Goal: Check status: Check status

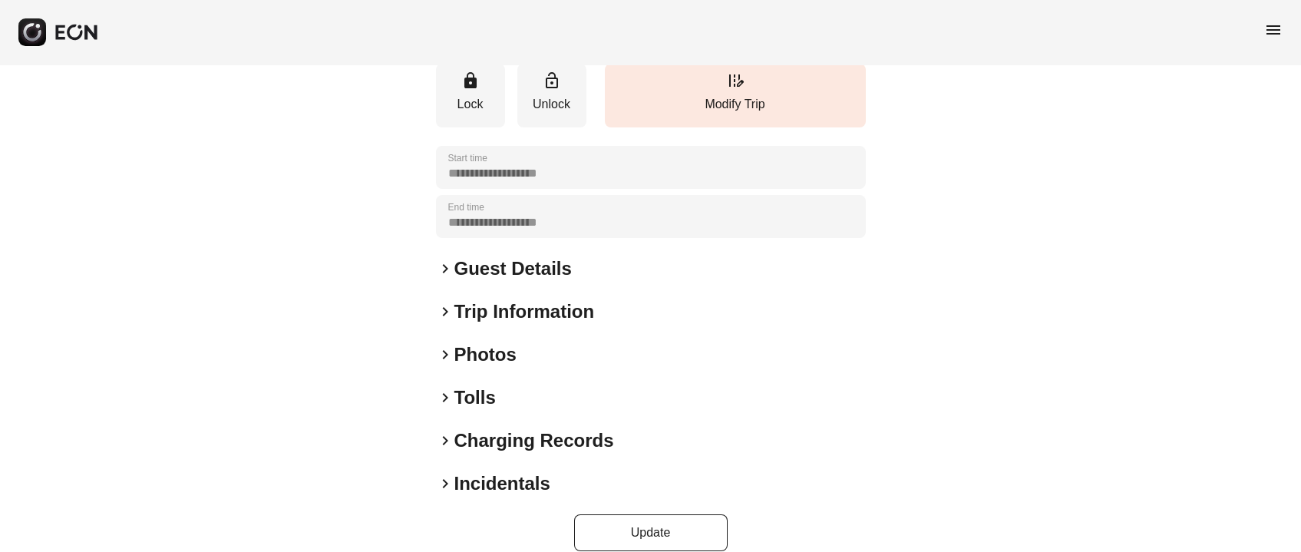
scroll to position [276, 0]
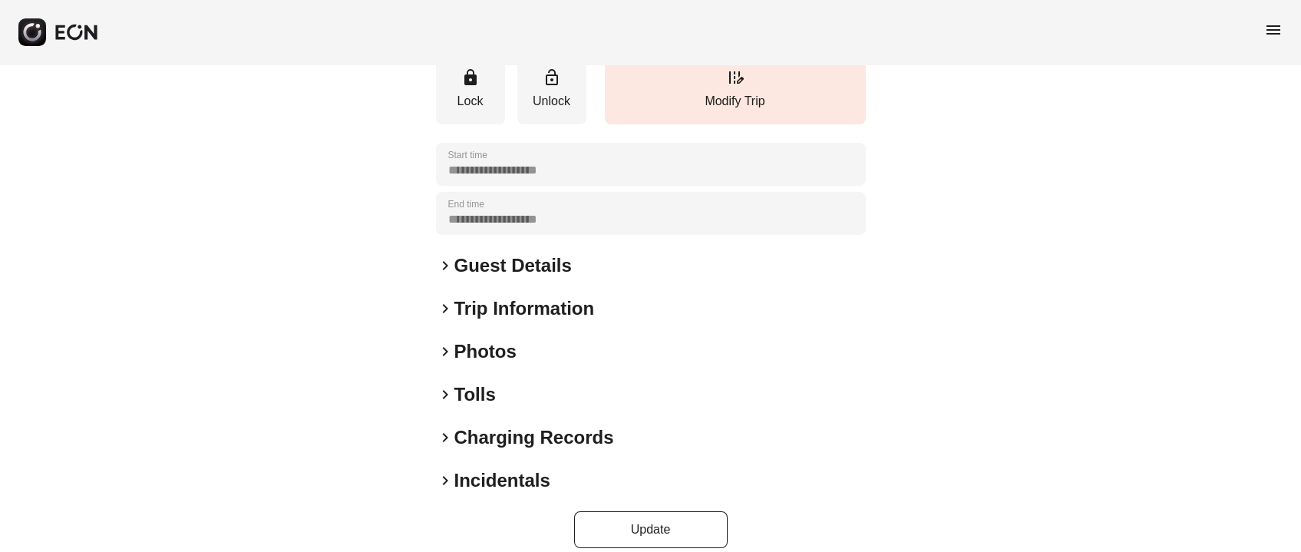
click at [514, 339] on h2 "Photos" at bounding box center [485, 351] width 62 height 25
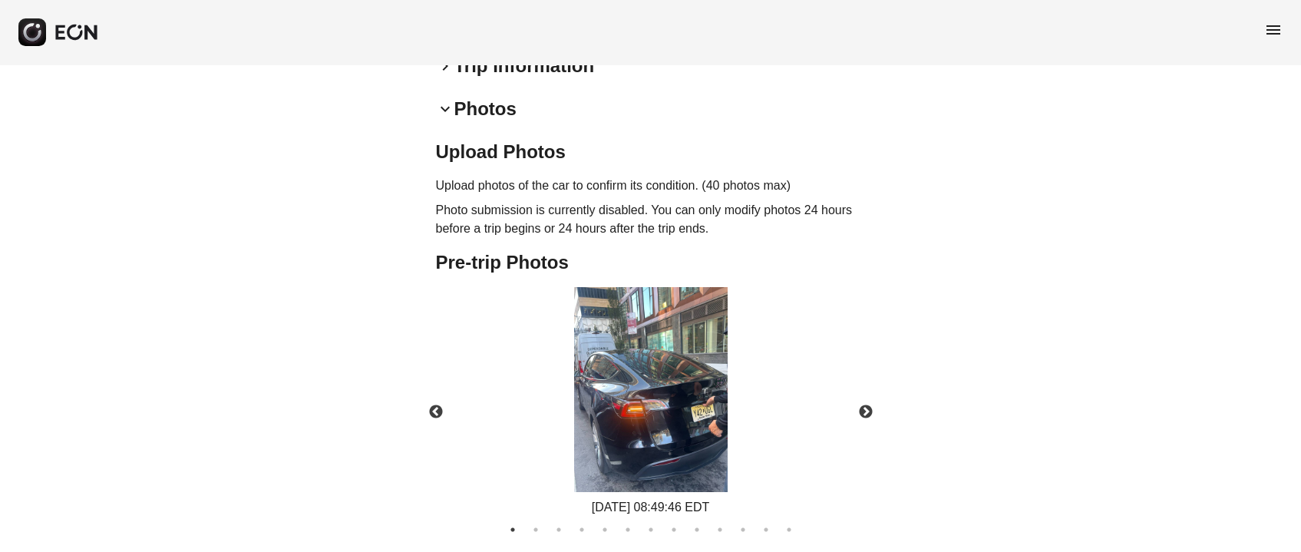
scroll to position [519, 0]
click at [863, 392] on button "Next" at bounding box center [866, 412] width 54 height 54
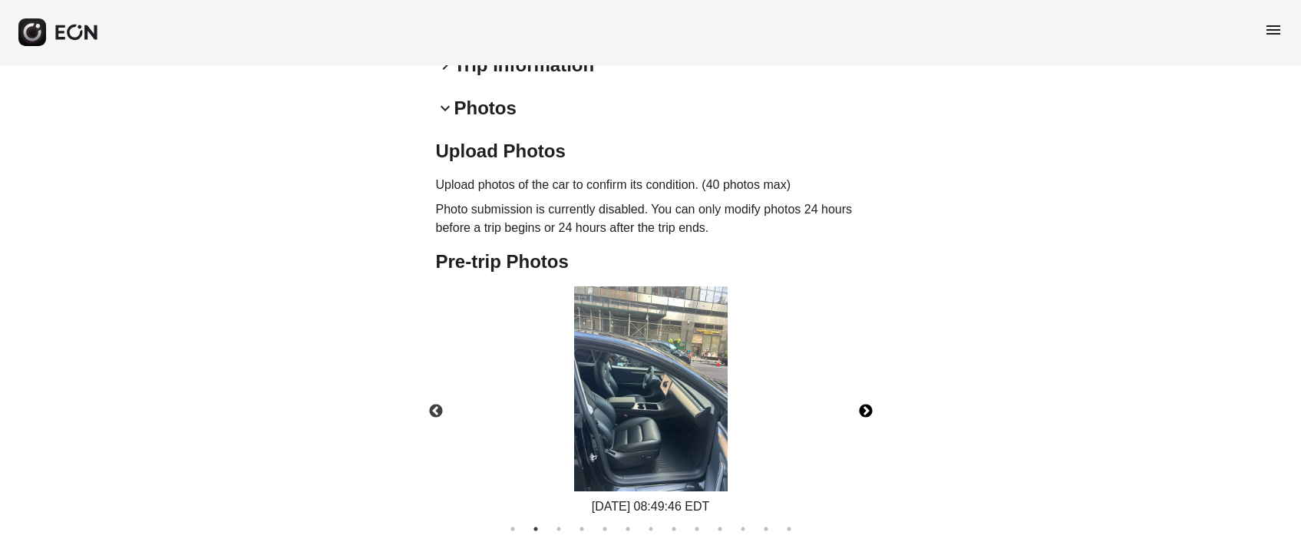
click at [863, 392] on button "Next" at bounding box center [866, 412] width 54 height 54
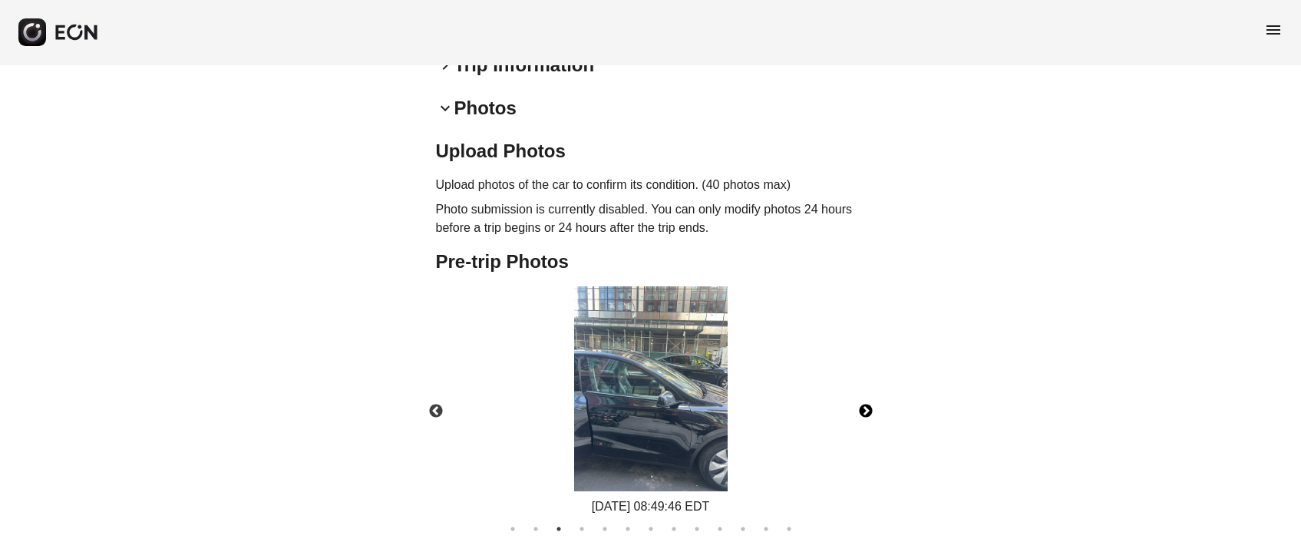
click at [863, 392] on button "Next" at bounding box center [866, 412] width 54 height 54
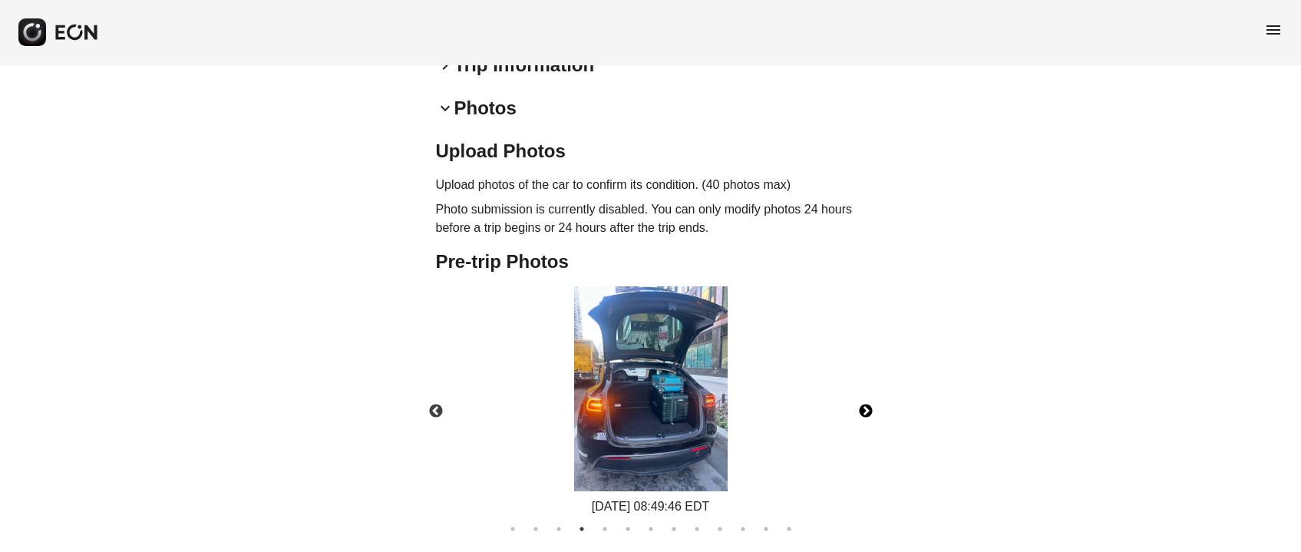
click at [863, 392] on button "Next" at bounding box center [866, 412] width 54 height 54
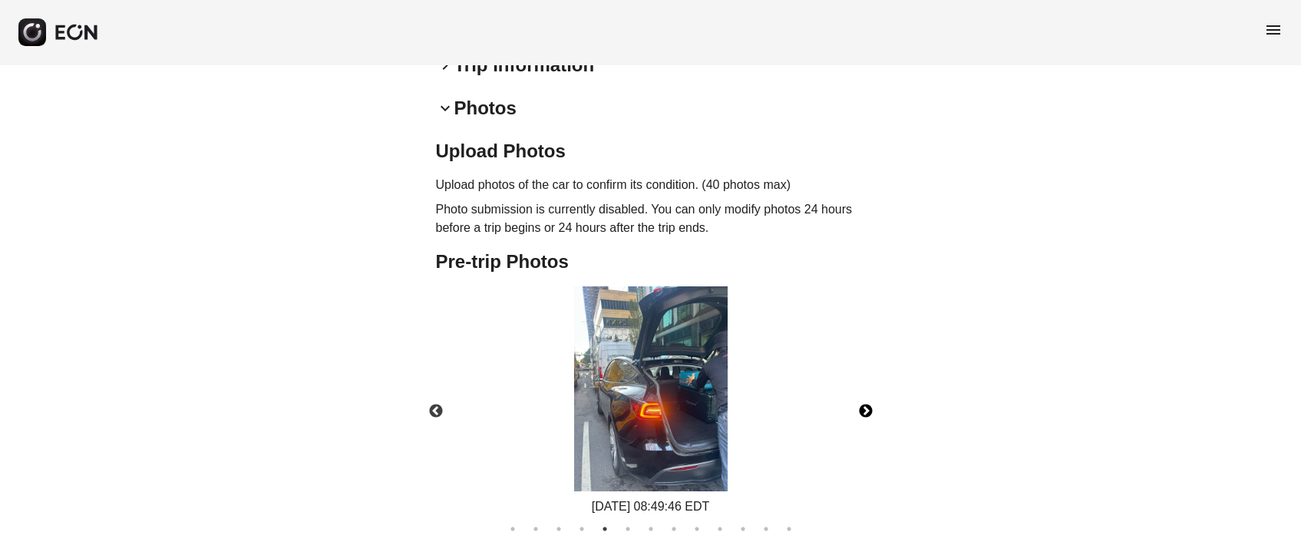
click at [863, 392] on button "Next" at bounding box center [866, 412] width 54 height 54
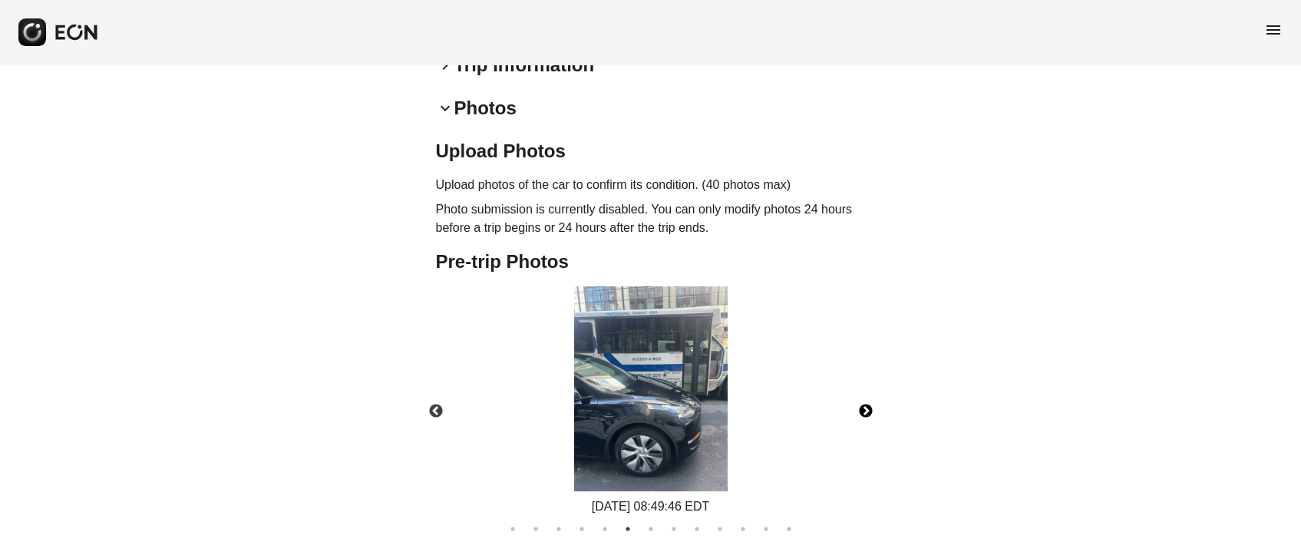
click at [863, 392] on button "Next" at bounding box center [866, 412] width 54 height 54
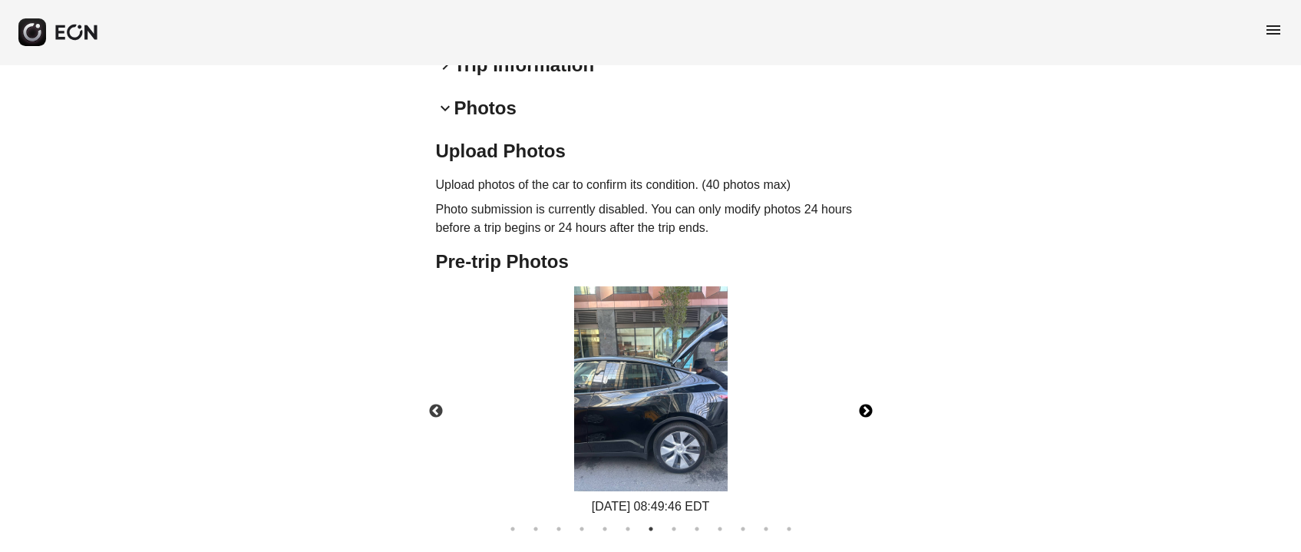
click at [863, 392] on button "Next" at bounding box center [866, 412] width 54 height 54
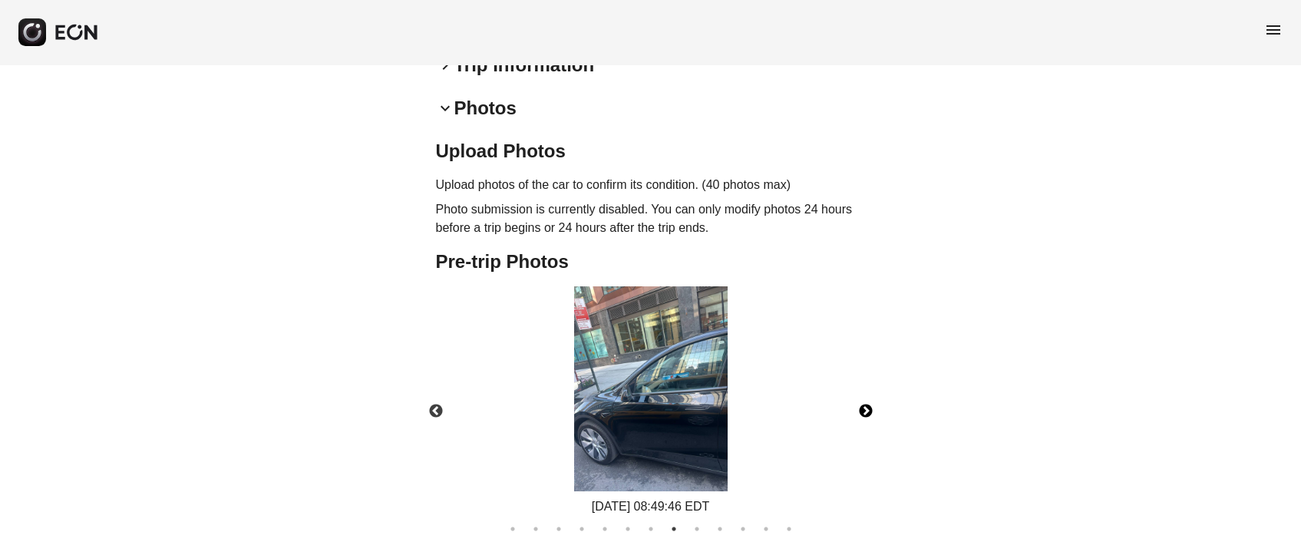
click at [863, 392] on button "Next" at bounding box center [866, 412] width 54 height 54
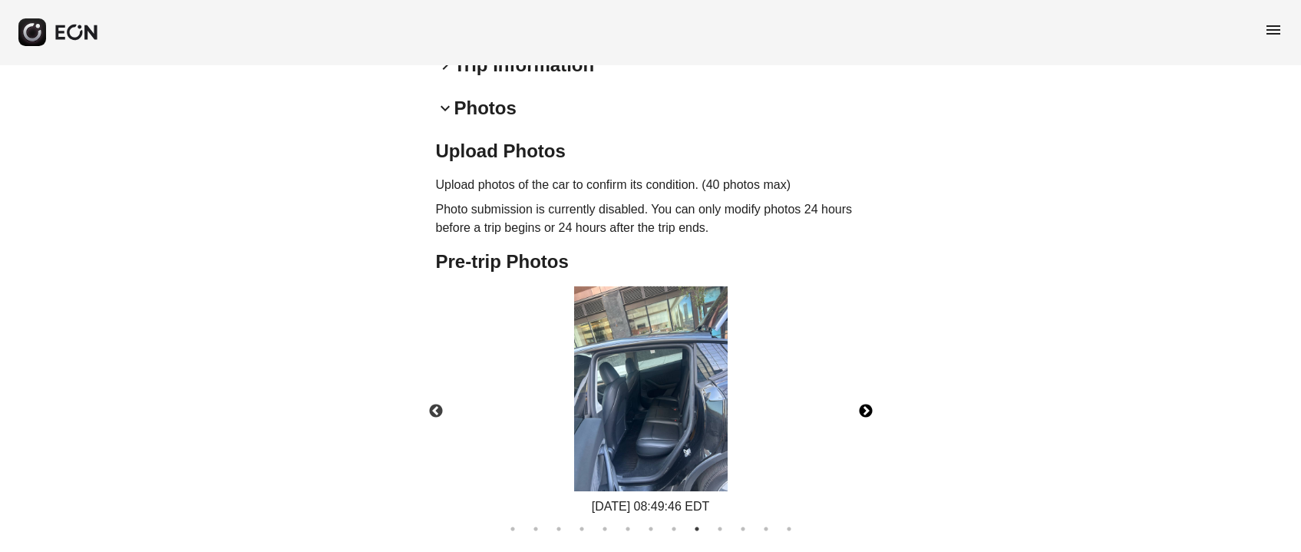
click at [863, 392] on button "Next" at bounding box center [866, 412] width 54 height 54
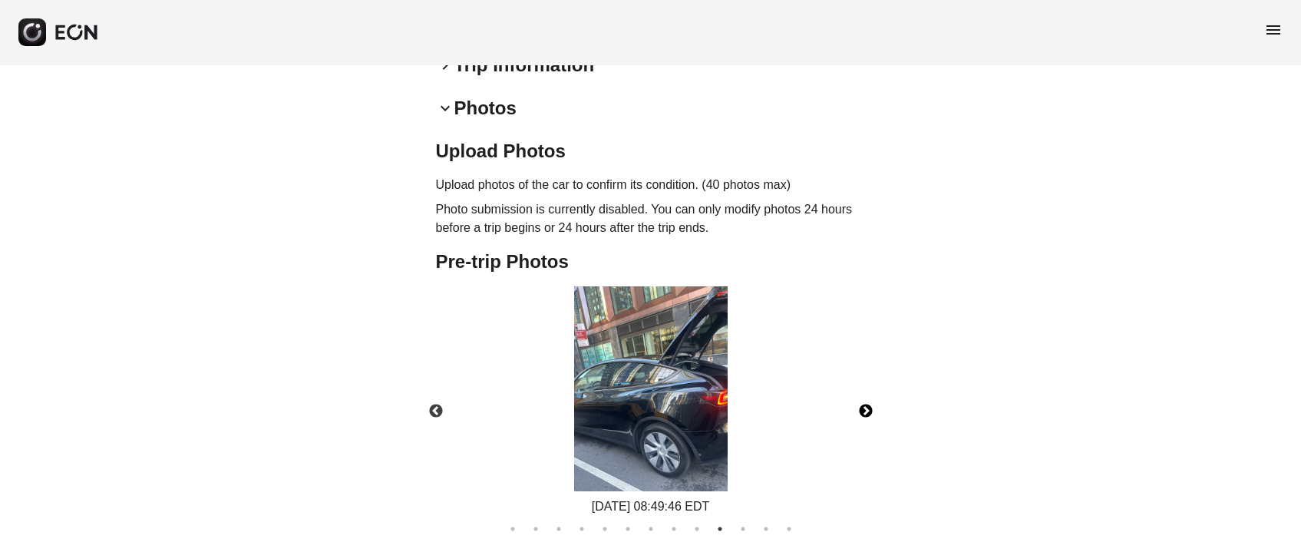
click at [863, 392] on button "Next" at bounding box center [866, 412] width 54 height 54
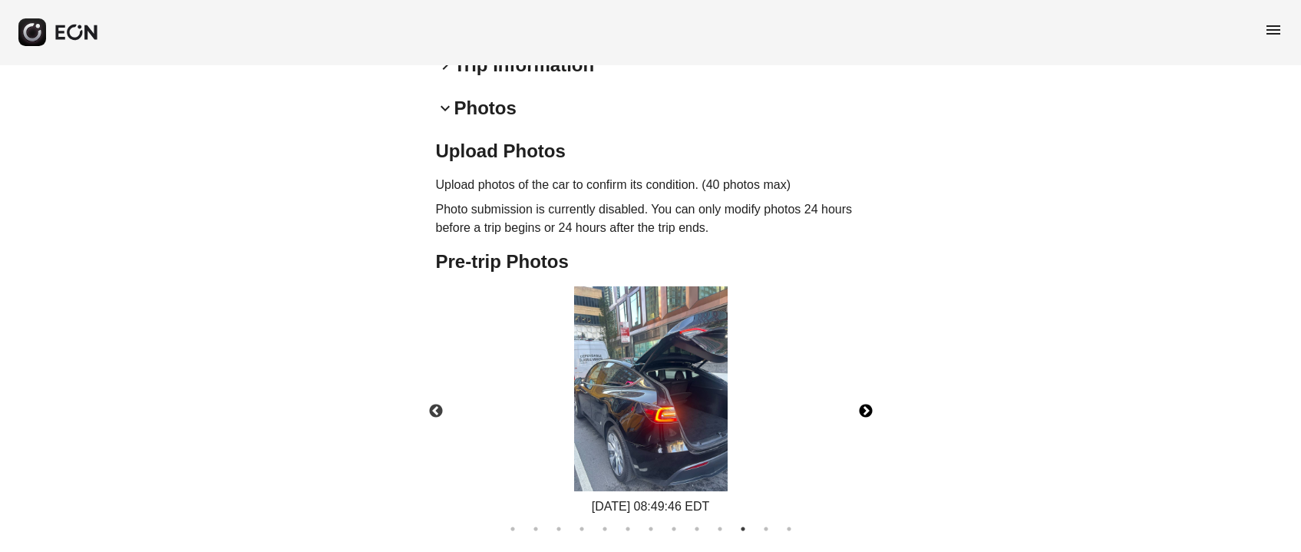
click at [863, 392] on button "Next" at bounding box center [866, 412] width 54 height 54
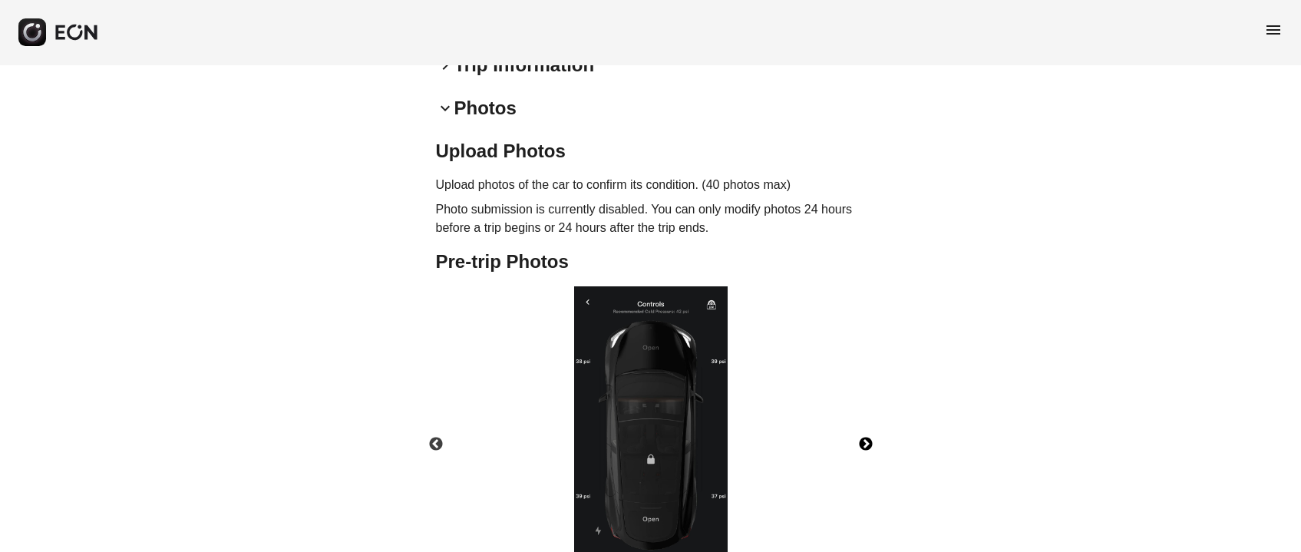
click at [864, 428] on button "Next" at bounding box center [866, 445] width 54 height 54
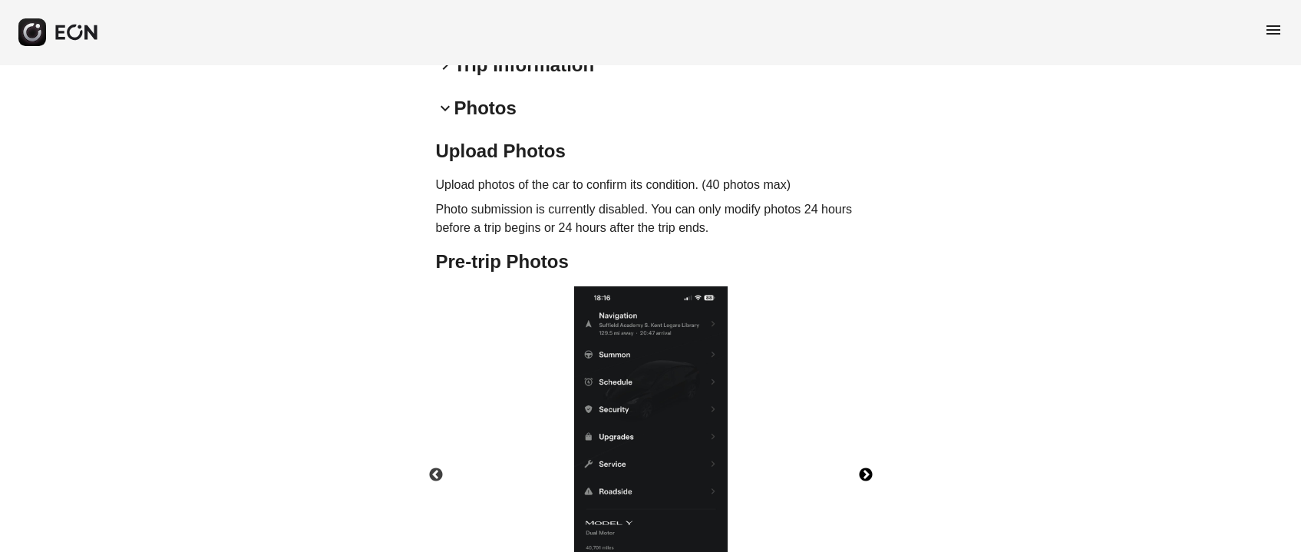
click at [864, 428] on div "09/05/2025 08:49:45 EDT" at bounding box center [651, 465] width 456 height 358
click at [860, 457] on button "Next" at bounding box center [866, 475] width 54 height 54
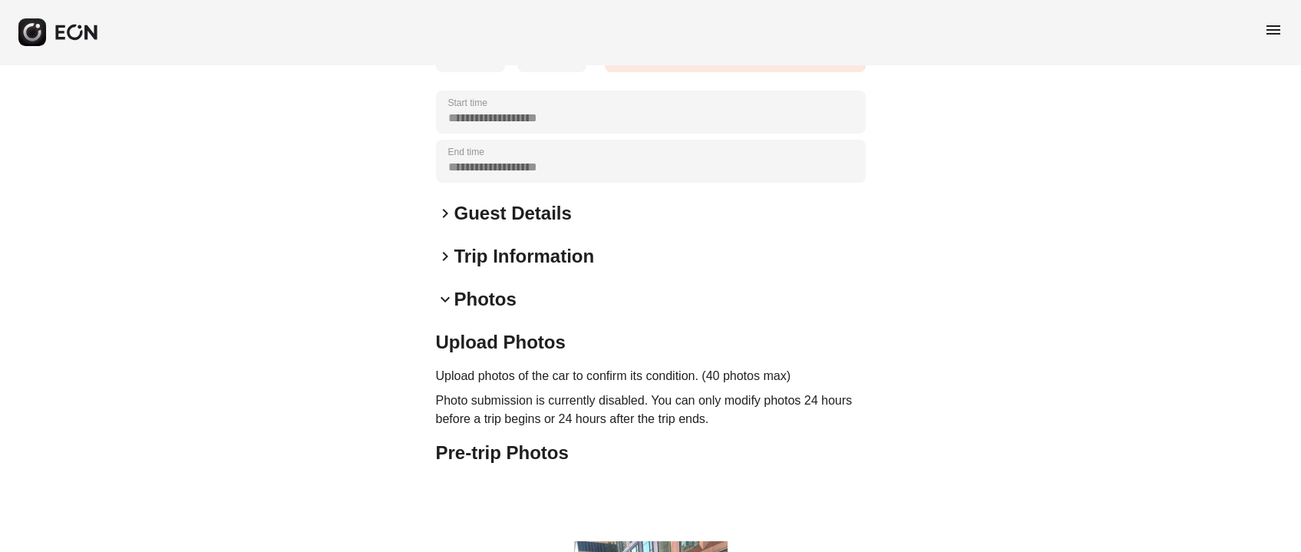
scroll to position [0, 0]
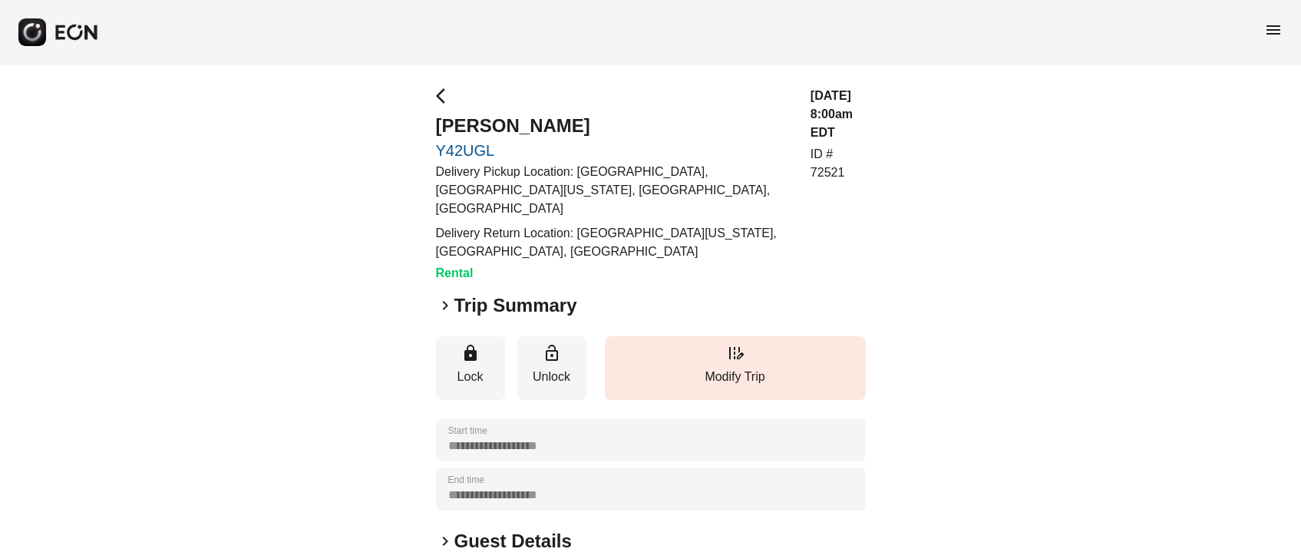
click at [461, 293] on h2 "Trip Summary" at bounding box center [515, 305] width 123 height 25
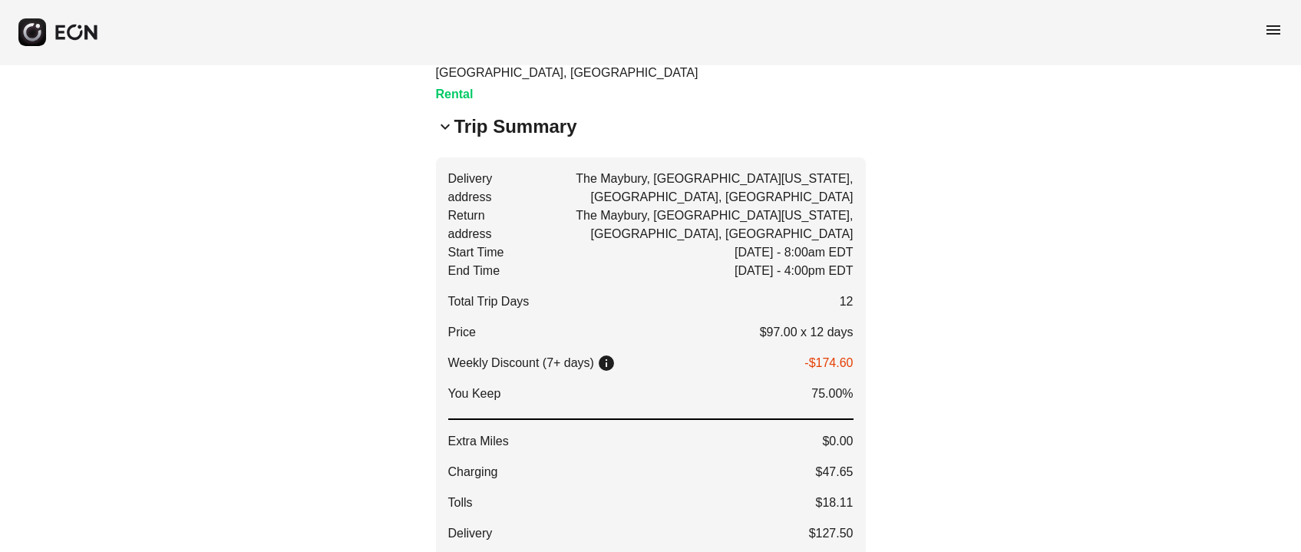
scroll to position [230, 0]
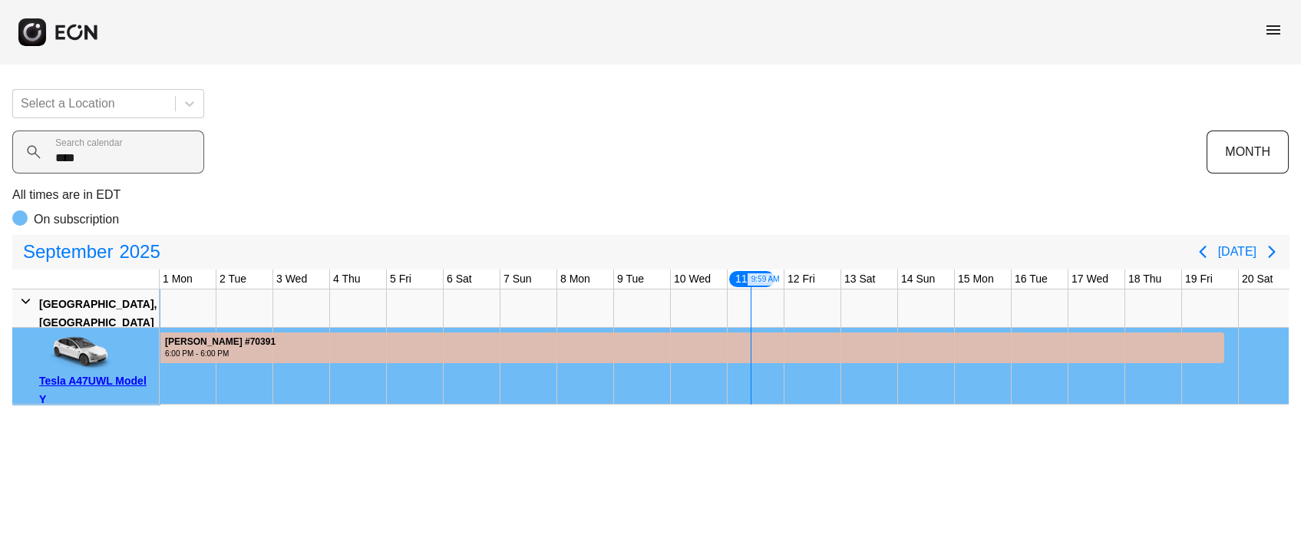
scroll to position [0, 574]
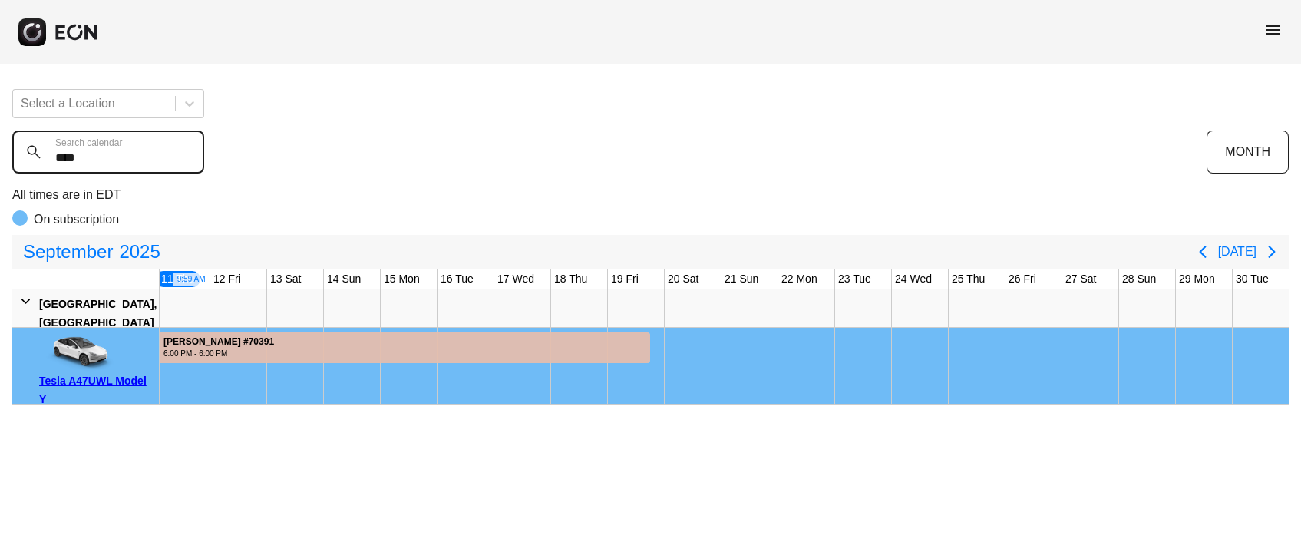
drag, startPoint x: 112, startPoint y: 156, endPoint x: 0, endPoint y: 159, distance: 112.1
click at [0, 159] on div "Select a Location **** Search calendar MONTH All times are in EDT On subscripti…" at bounding box center [650, 241] width 1301 height 328
type calendar "**"
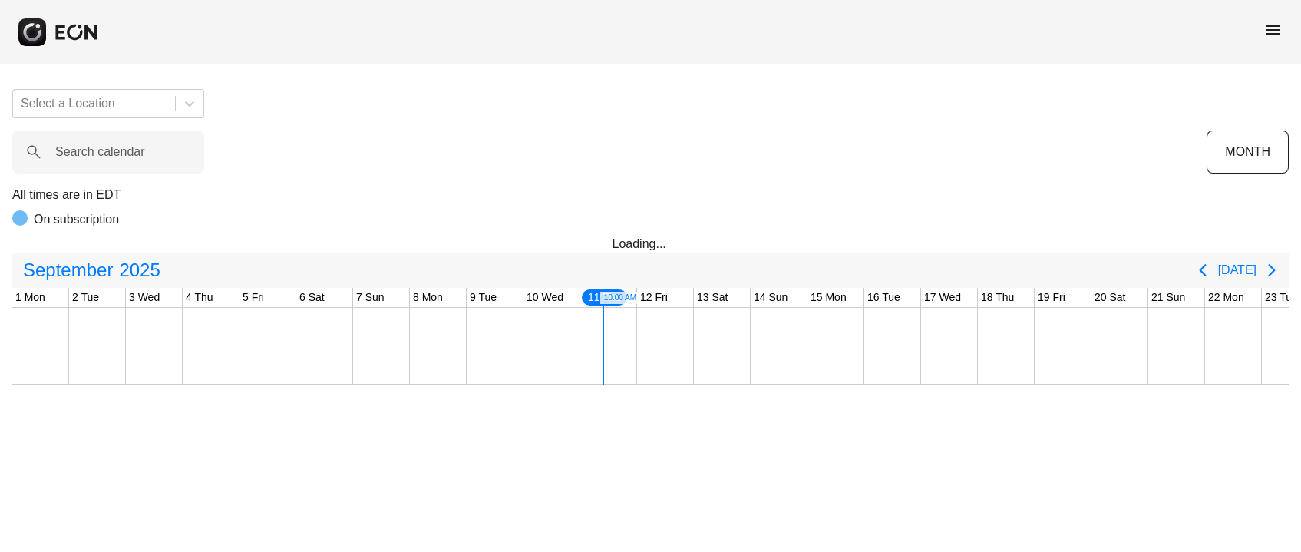
scroll to position [0, 426]
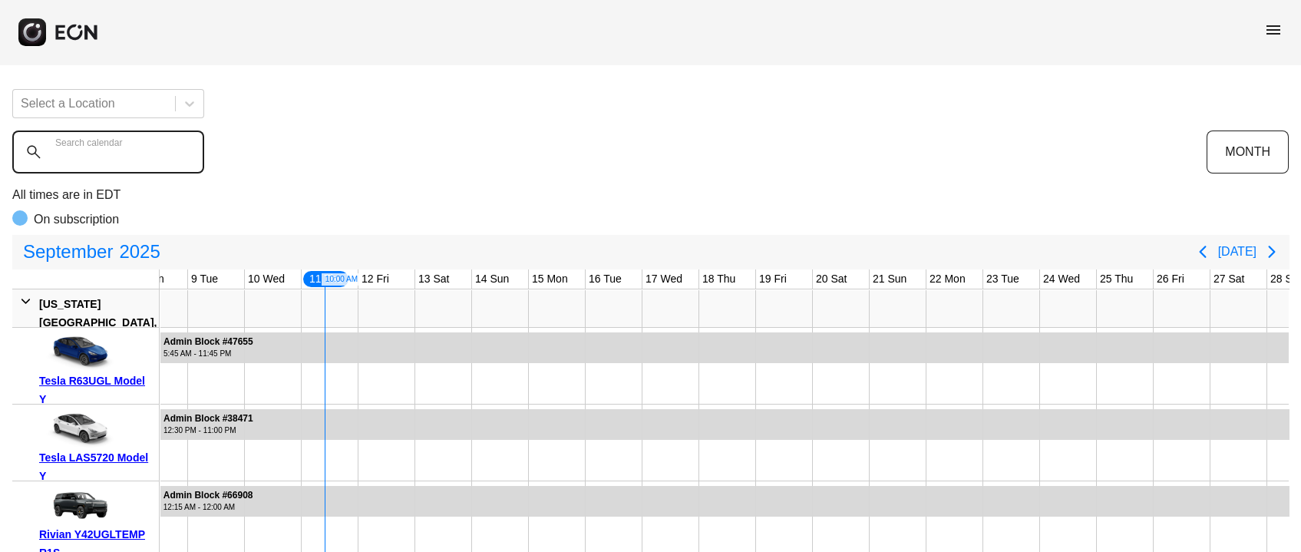
click at [116, 167] on calendar "Search calendar" at bounding box center [108, 152] width 192 height 43
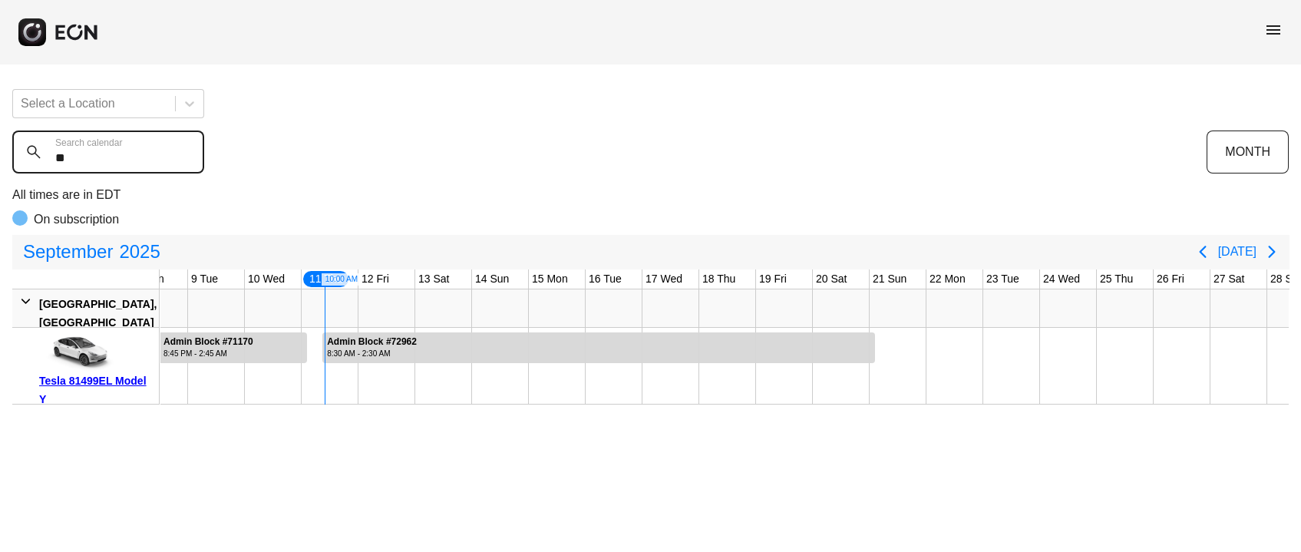
type calendar "**"
